Goal: Check status: Check status

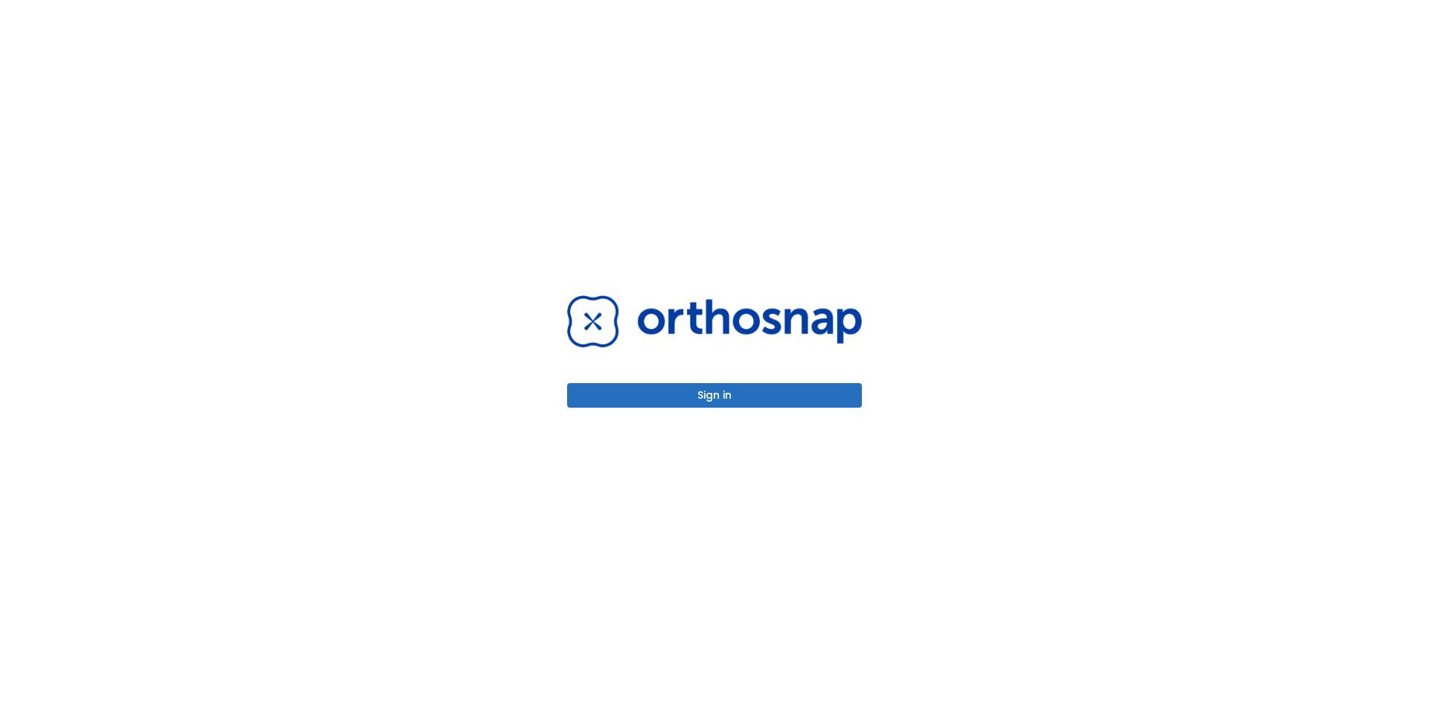
click at [819, 396] on button "Sign in" at bounding box center [714, 395] width 295 height 25
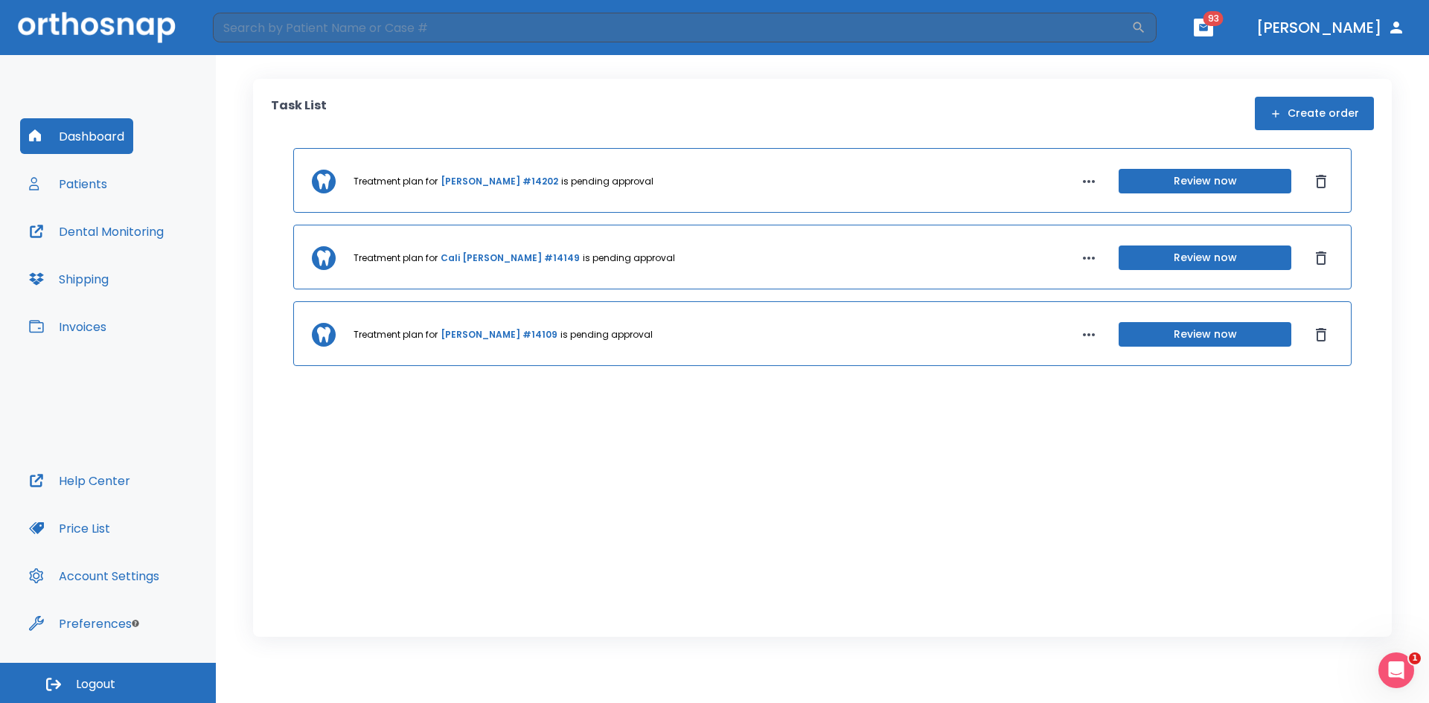
click at [508, 183] on link "[PERSON_NAME] #14202" at bounding box center [500, 181] width 118 height 13
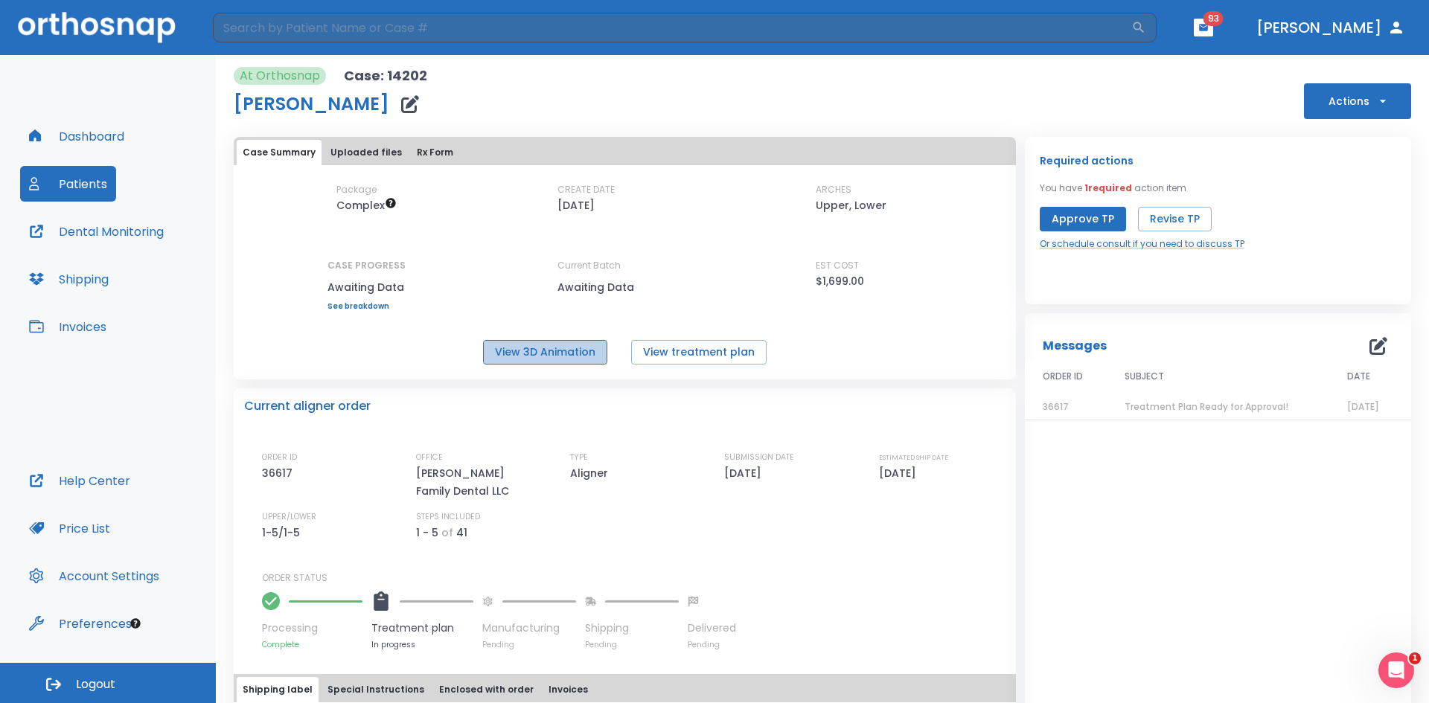
click at [577, 353] on button "View 3D Animation" at bounding box center [545, 352] width 124 height 25
